Goal: Check status

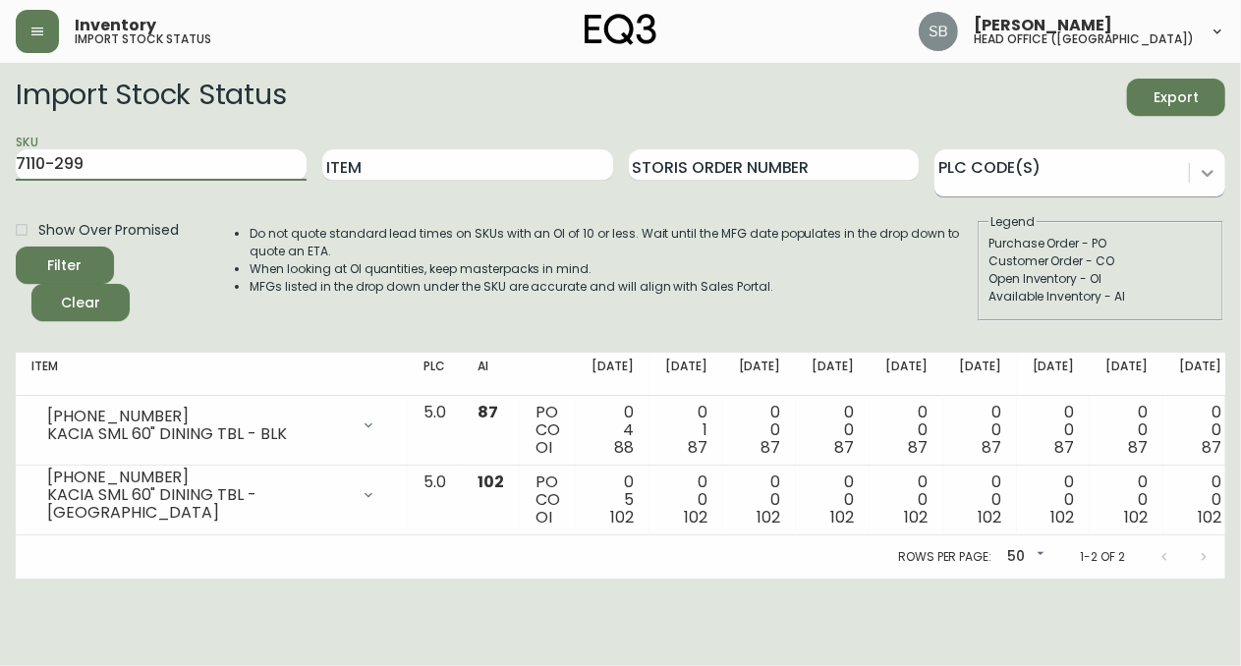
click at [1201, 177] on icon at bounding box center [1208, 173] width 20 height 20
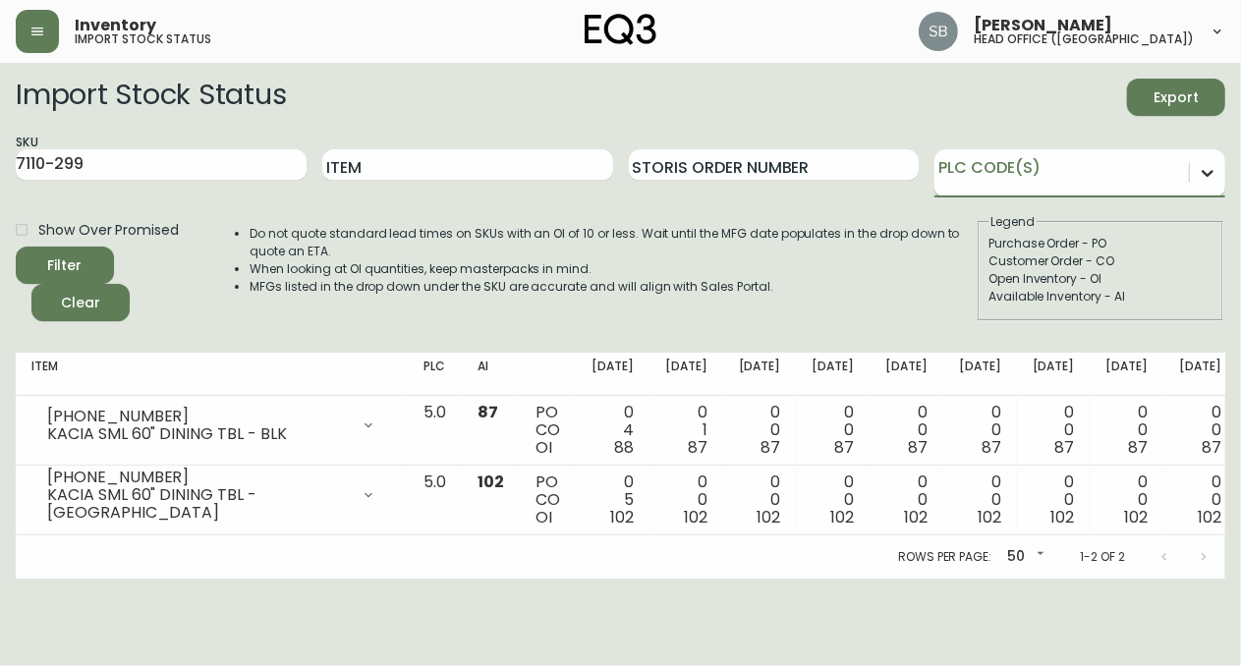
click at [1207, 173] on icon at bounding box center [1208, 173] width 20 height 20
click at [1205, 176] on icon at bounding box center [1208, 173] width 20 height 20
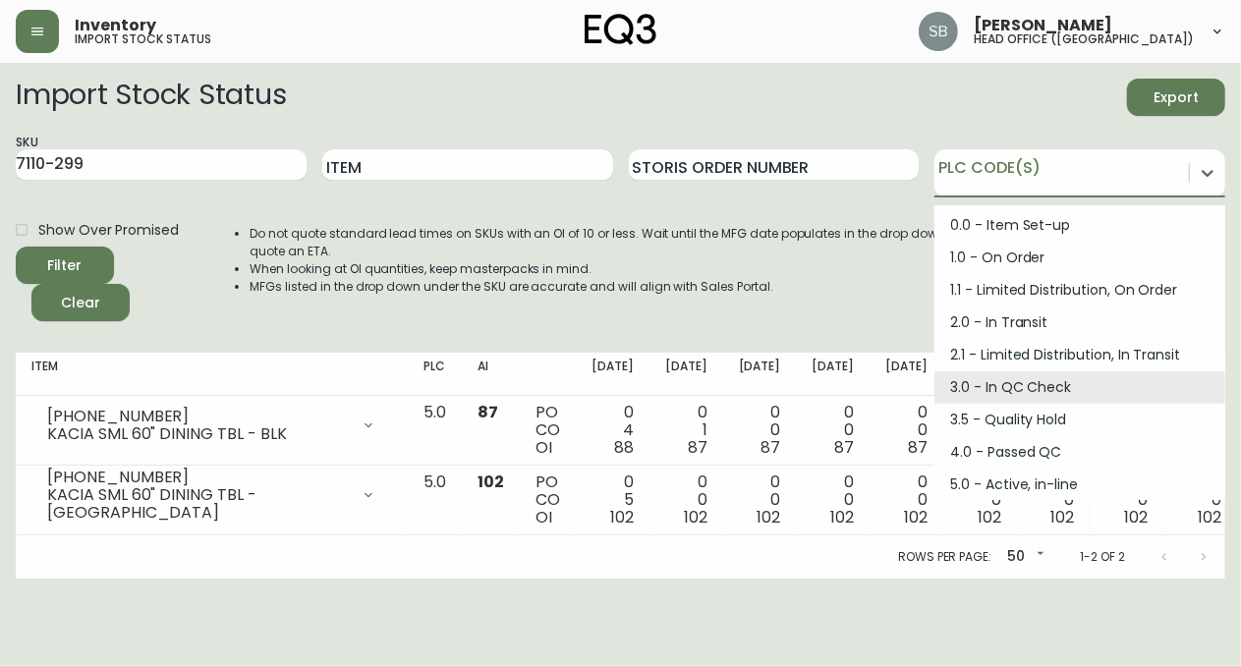
click at [994, 381] on div "3.0 - In QC Check" at bounding box center [1080, 387] width 291 height 32
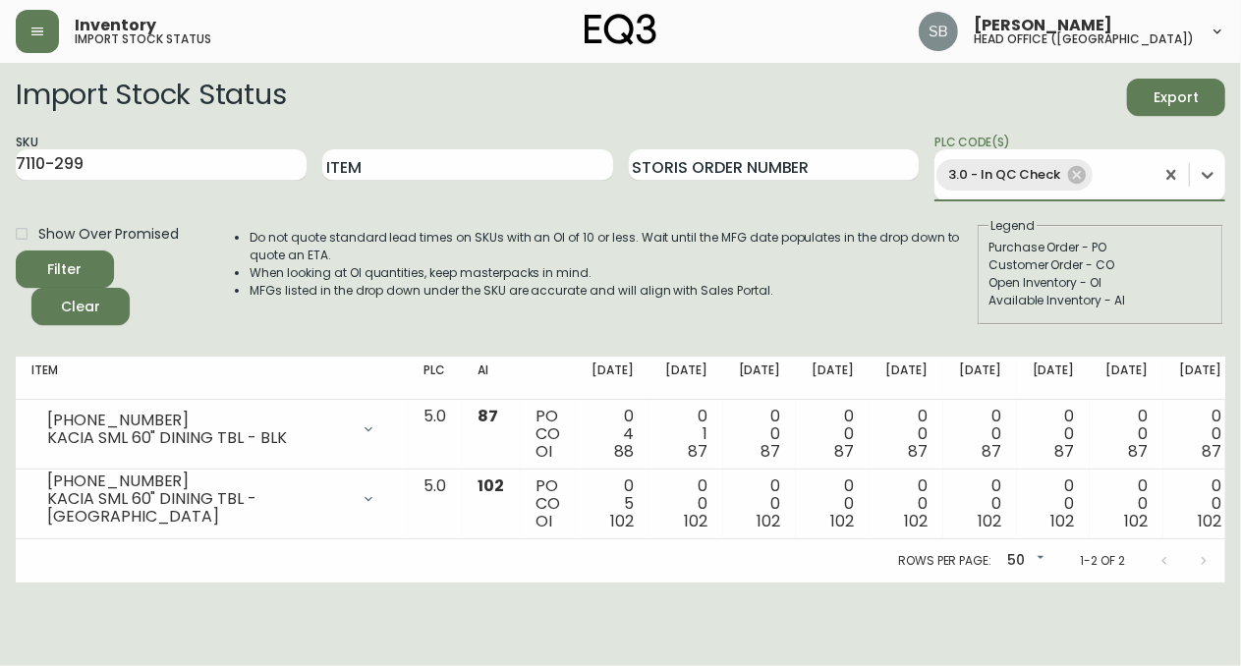
click at [16, 251] on button "Filter" at bounding box center [65, 269] width 98 height 37
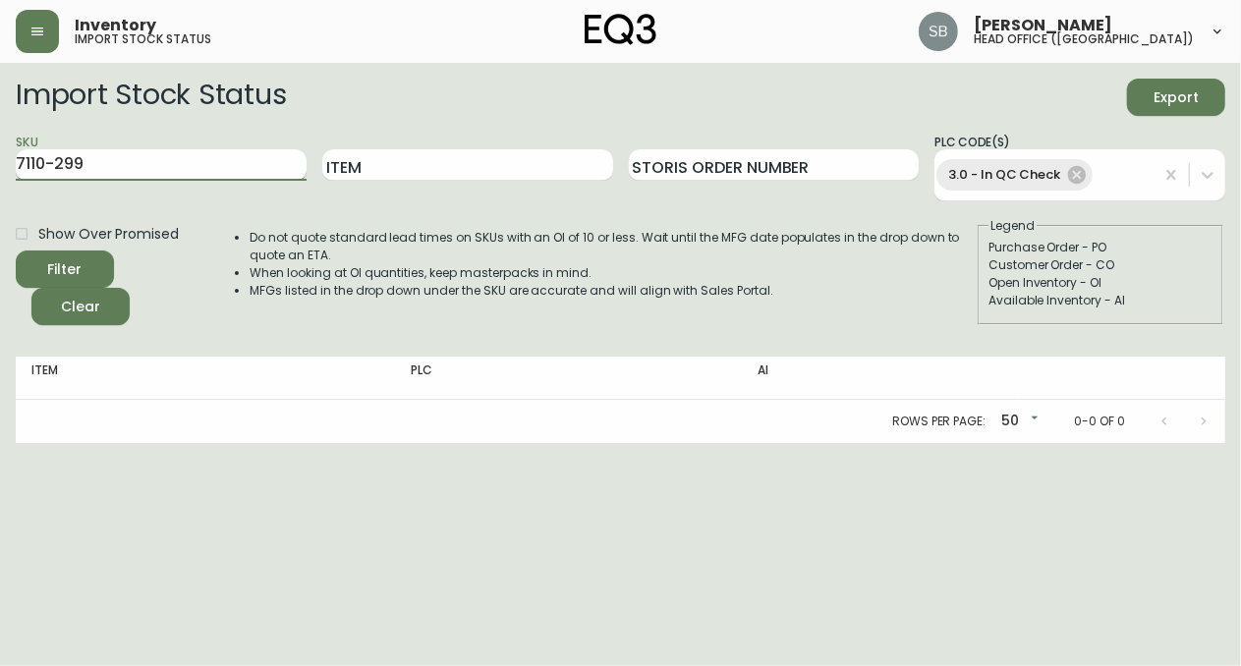
drag, startPoint x: 100, startPoint y: 168, endPoint x: 18, endPoint y: 168, distance: 82.5
click at [18, 168] on input "7110-299" at bounding box center [161, 164] width 291 height 31
click at [16, 251] on button "Filter" at bounding box center [65, 269] width 98 height 37
click at [1068, 174] on icon at bounding box center [1077, 175] width 18 height 18
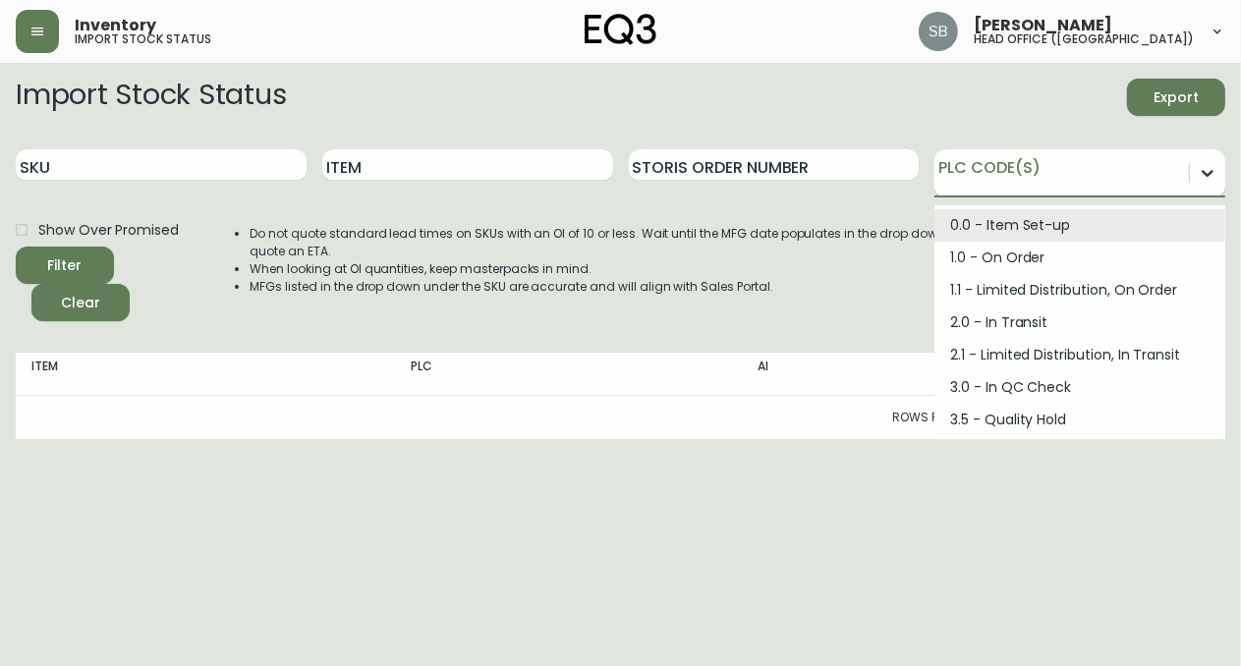
click at [1209, 176] on div at bounding box center [1207, 172] width 35 height 35
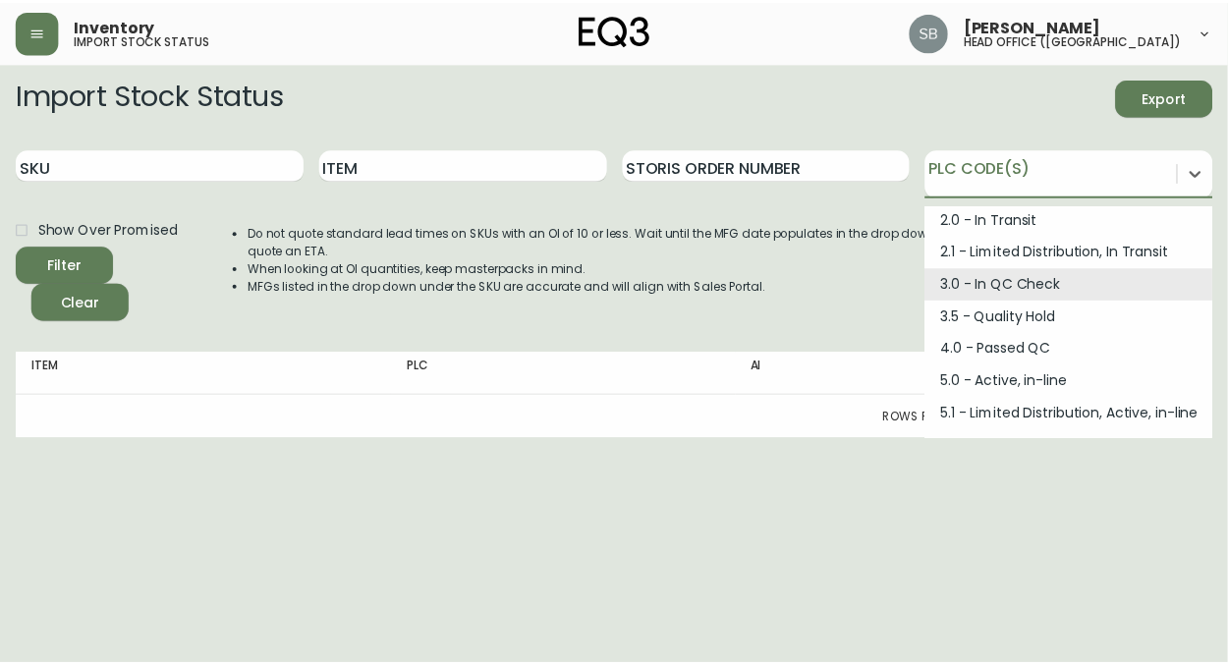
scroll to position [178, 0]
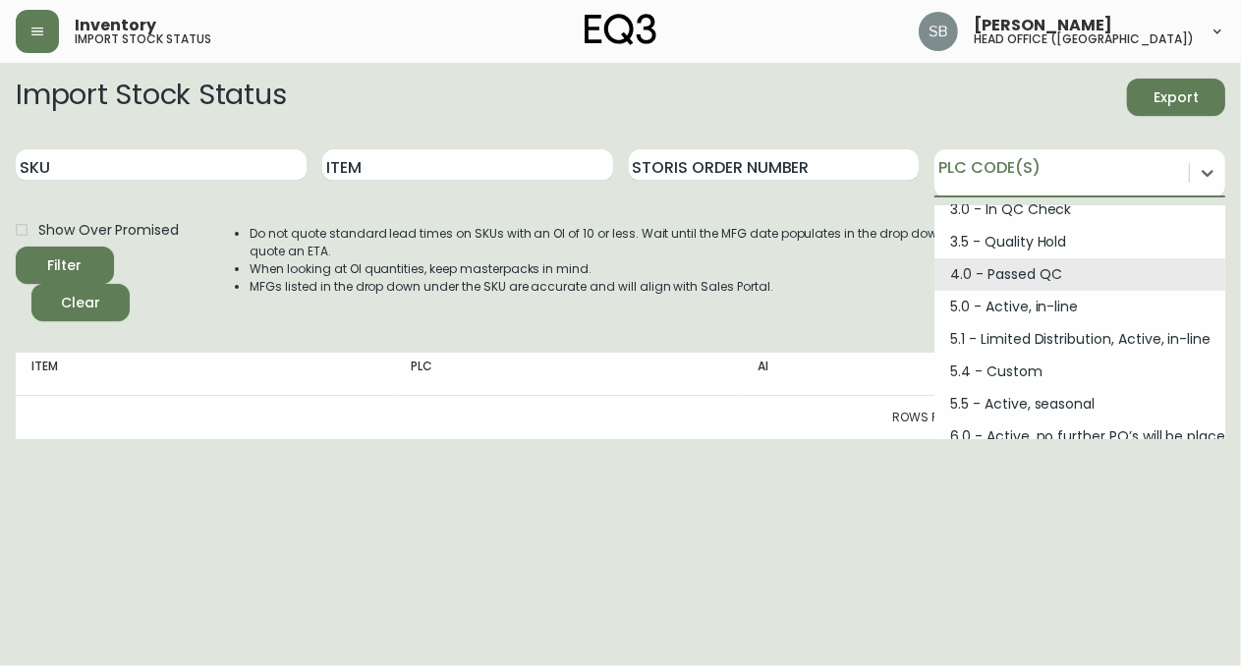
click at [1000, 273] on div "4.0 - Passed QC" at bounding box center [1080, 274] width 291 height 32
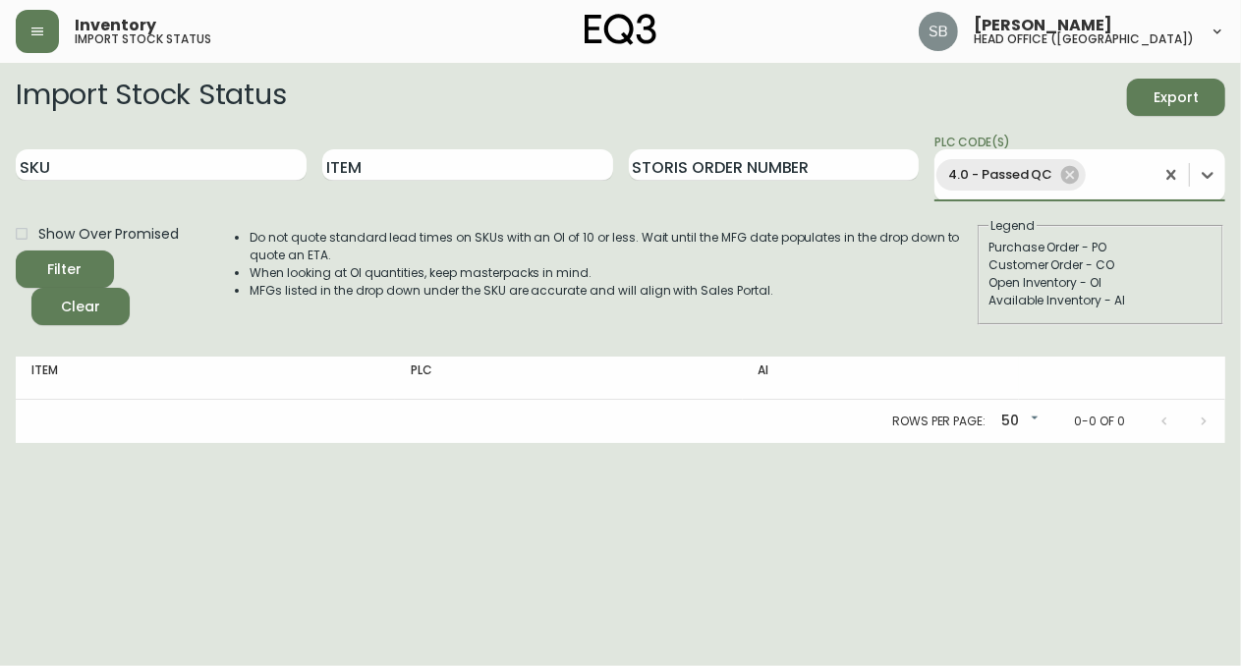
click at [16, 251] on button "Filter" at bounding box center [65, 269] width 98 height 37
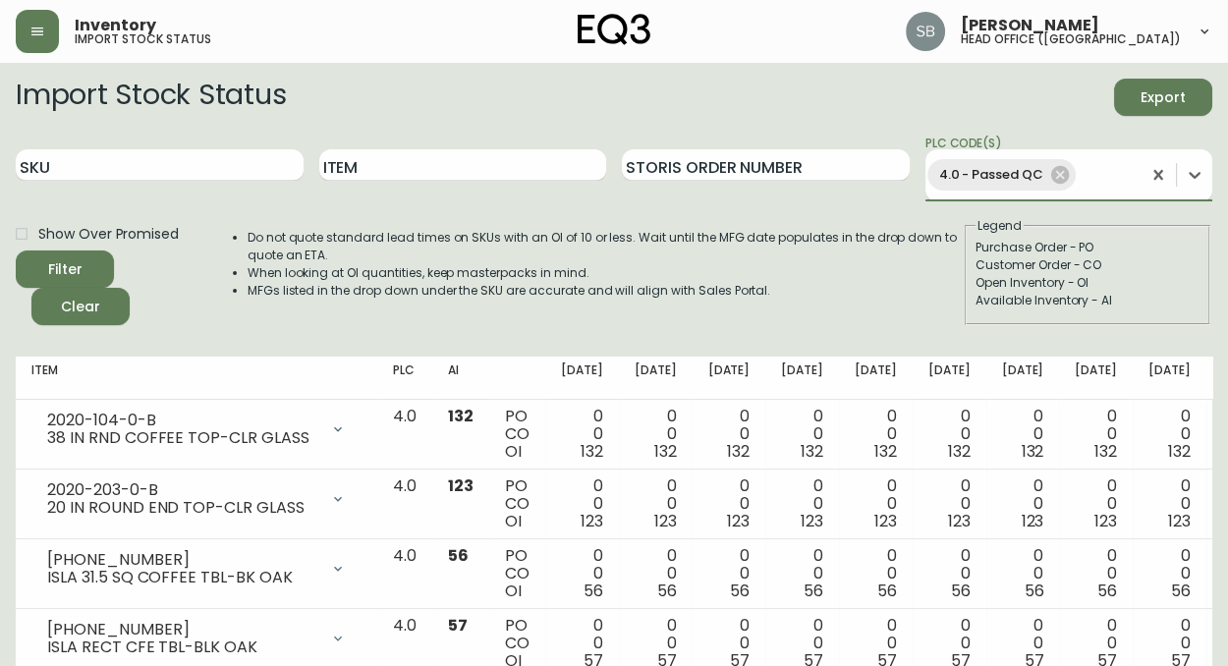
scroll to position [0, 0]
